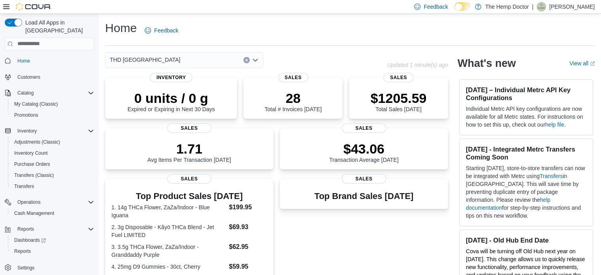
click at [256, 58] on icon "Open list of options" at bounding box center [255, 60] width 6 height 6
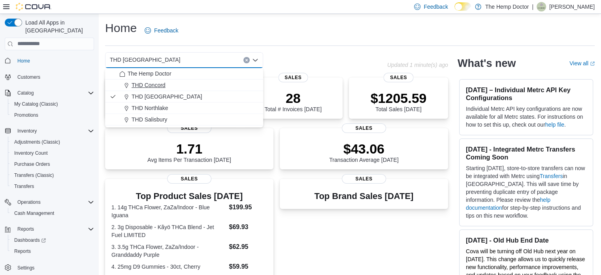
click at [149, 84] on span "THD Concord" at bounding box center [149, 85] width 34 height 8
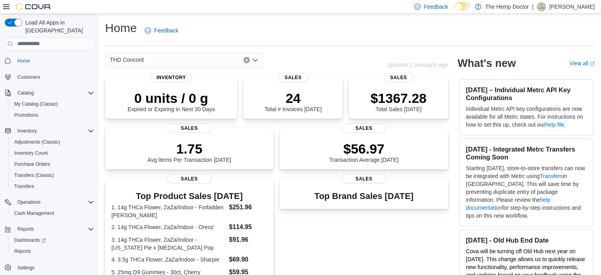
click at [258, 60] on icon "Open list of options" at bounding box center [255, 60] width 6 height 6
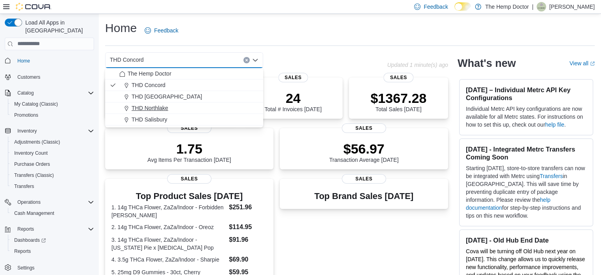
click at [152, 109] on span "THD Northlake" at bounding box center [150, 108] width 37 height 8
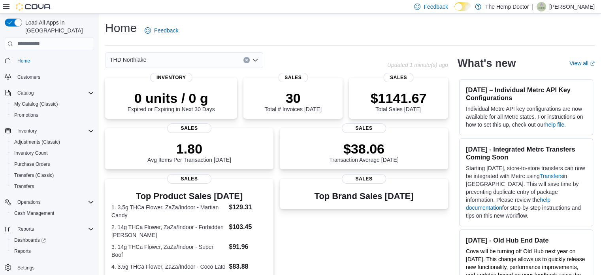
click at [254, 60] on icon "Open list of options" at bounding box center [255, 59] width 5 height 2
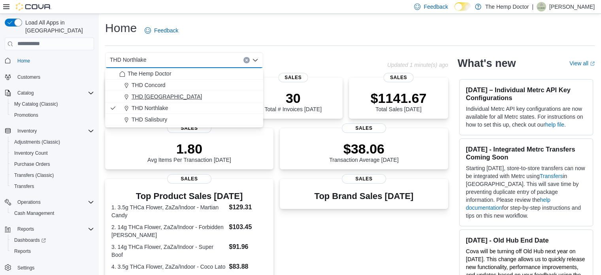
click at [171, 95] on span "THD [GEOGRAPHIC_DATA]" at bounding box center [167, 96] width 70 height 8
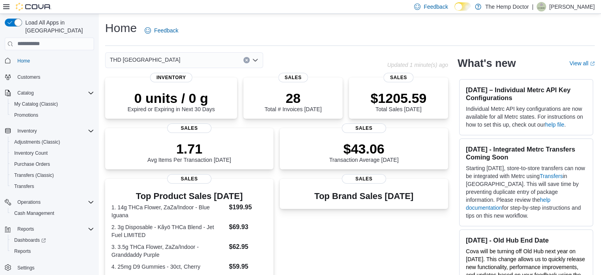
click at [254, 62] on icon "Open list of options" at bounding box center [255, 60] width 6 height 6
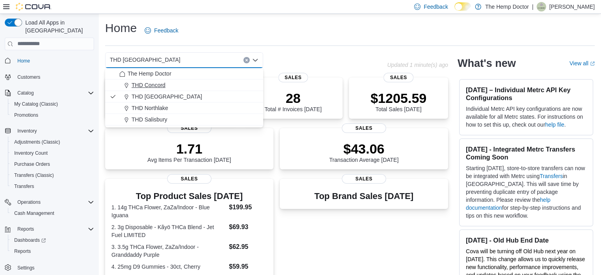
click at [152, 86] on span "THD Concord" at bounding box center [149, 85] width 34 height 8
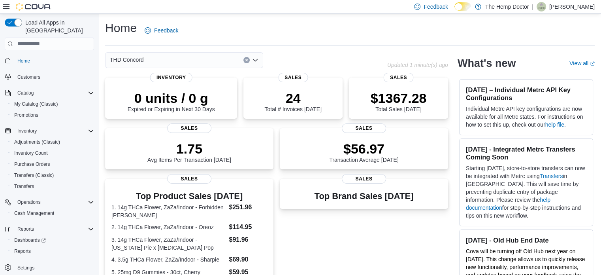
click at [258, 58] on icon "Open list of options" at bounding box center [255, 60] width 6 height 6
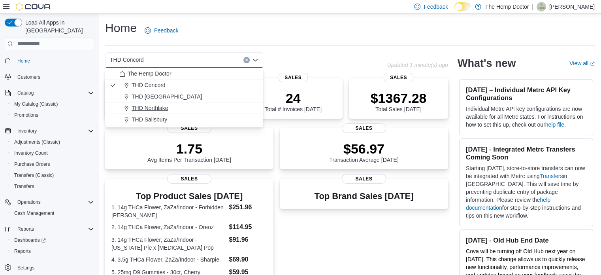
click at [153, 109] on span "THD Northlake" at bounding box center [150, 108] width 37 height 8
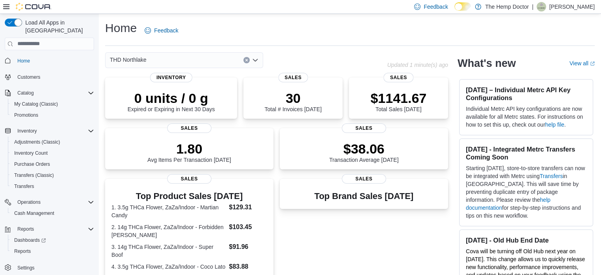
click at [253, 62] on icon "Open list of options" at bounding box center [255, 60] width 6 height 6
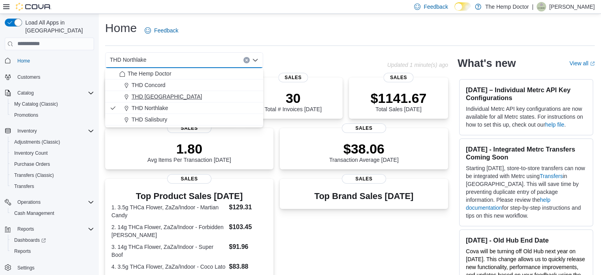
click at [162, 96] on span "THD [GEOGRAPHIC_DATA]" at bounding box center [167, 96] width 70 height 8
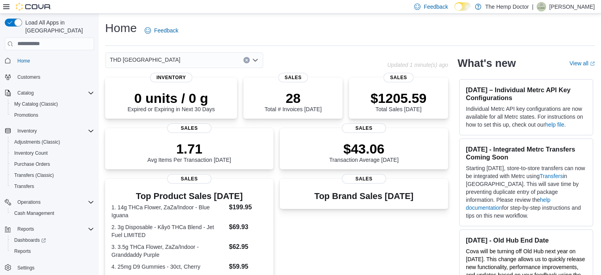
click at [256, 63] on icon "Open list of options" at bounding box center [255, 60] width 6 height 6
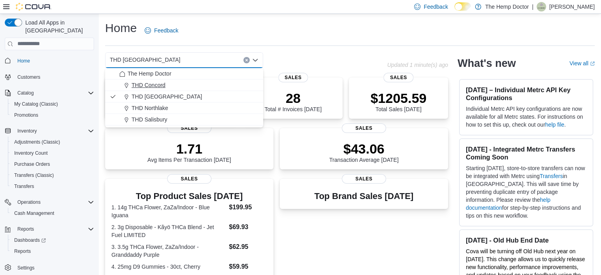
click at [151, 83] on span "THD Concord" at bounding box center [149, 85] width 34 height 8
